Goal: Register for event/course

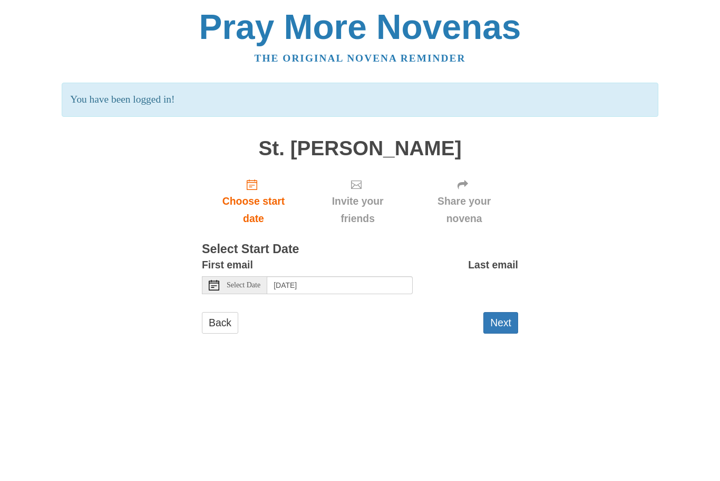
click at [498, 326] on button "Next" at bounding box center [500, 323] width 35 height 22
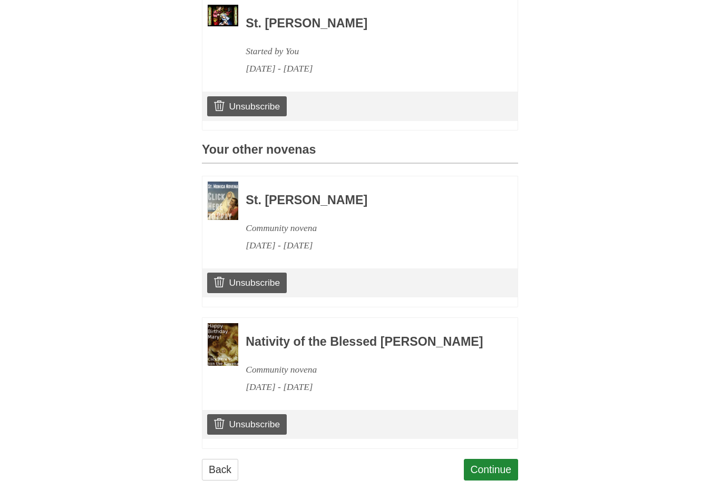
scroll to position [327, 0]
click at [489, 472] on link "Continue" at bounding box center [491, 471] width 55 height 22
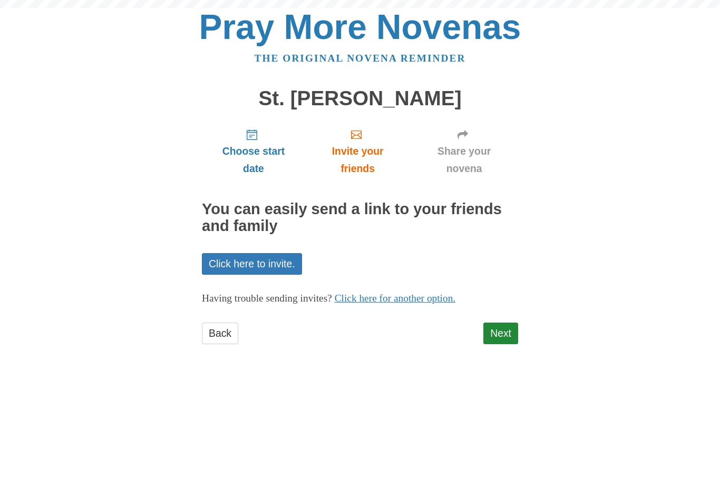
scroll to position [1, 0]
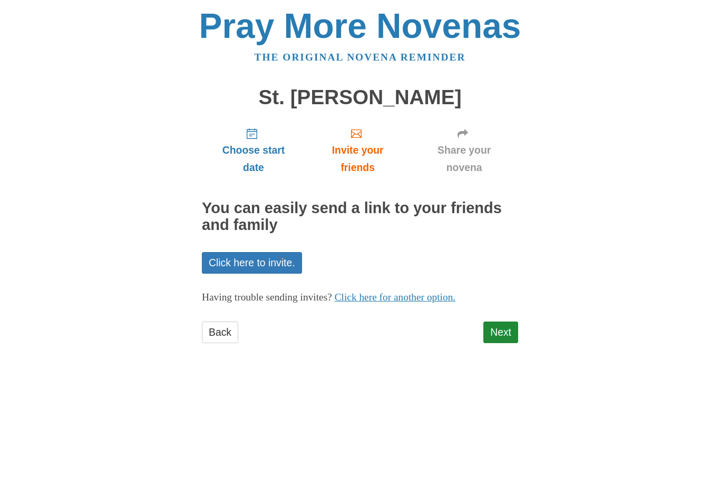
click at [507, 324] on link "Next" at bounding box center [500, 334] width 35 height 22
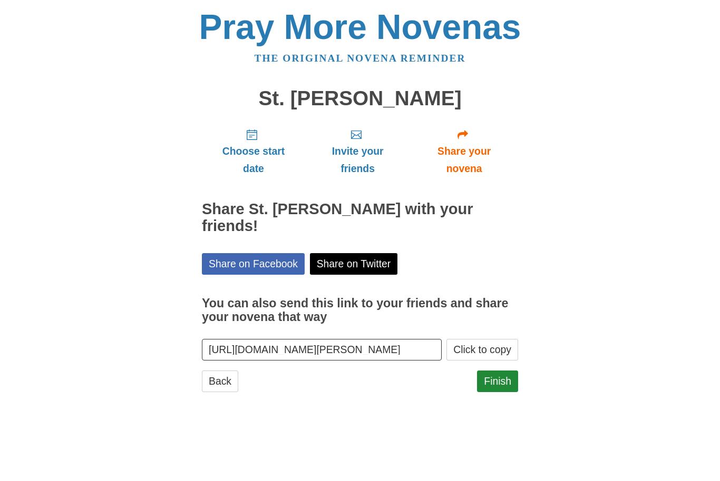
click at [501, 371] on link "Finish" at bounding box center [497, 382] width 41 height 22
